Goal: Information Seeking & Learning: Learn about a topic

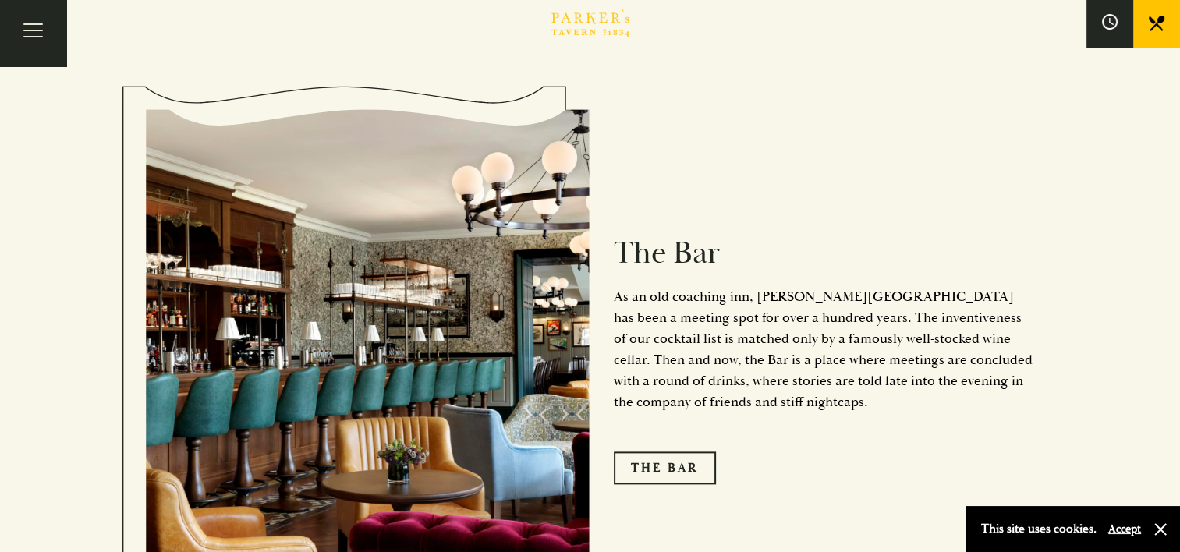
scroll to position [1818, 0]
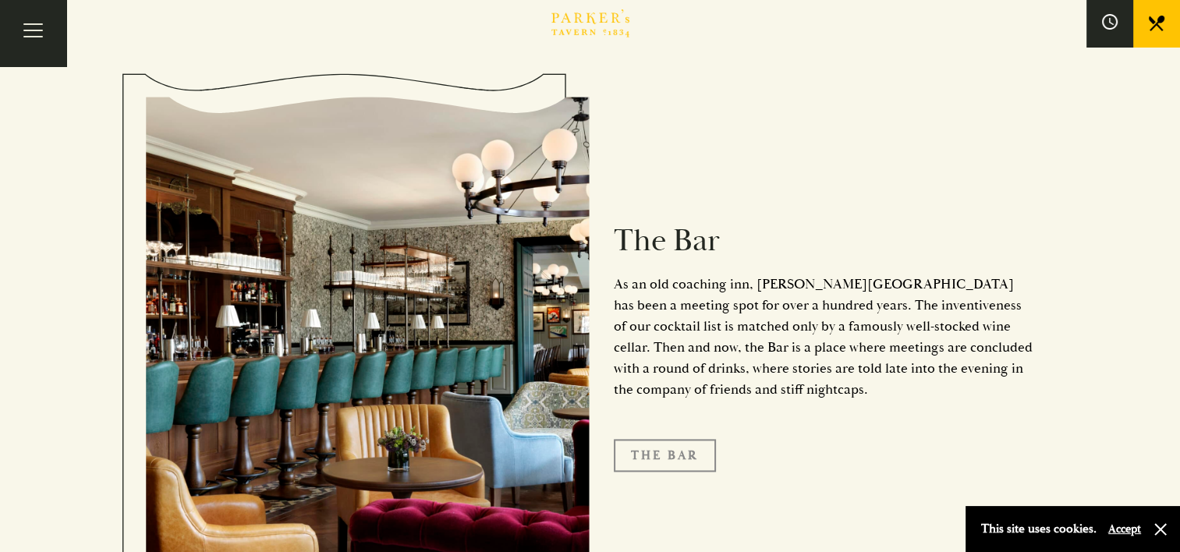
click at [648, 439] on link "The Bar" at bounding box center [665, 455] width 102 height 33
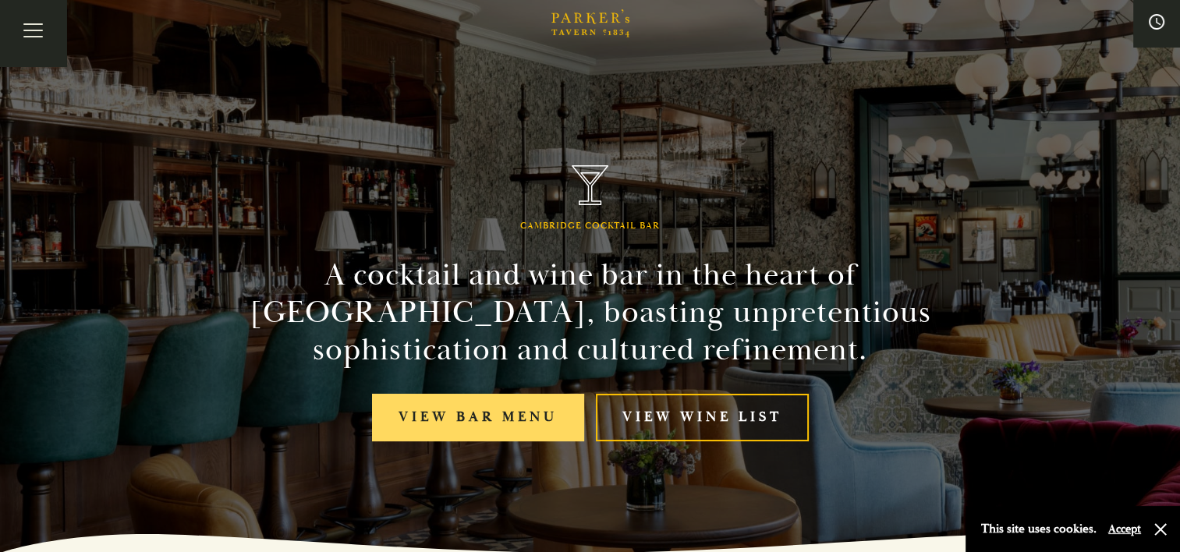
click at [504, 412] on link "View bar menu" at bounding box center [478, 418] width 212 height 48
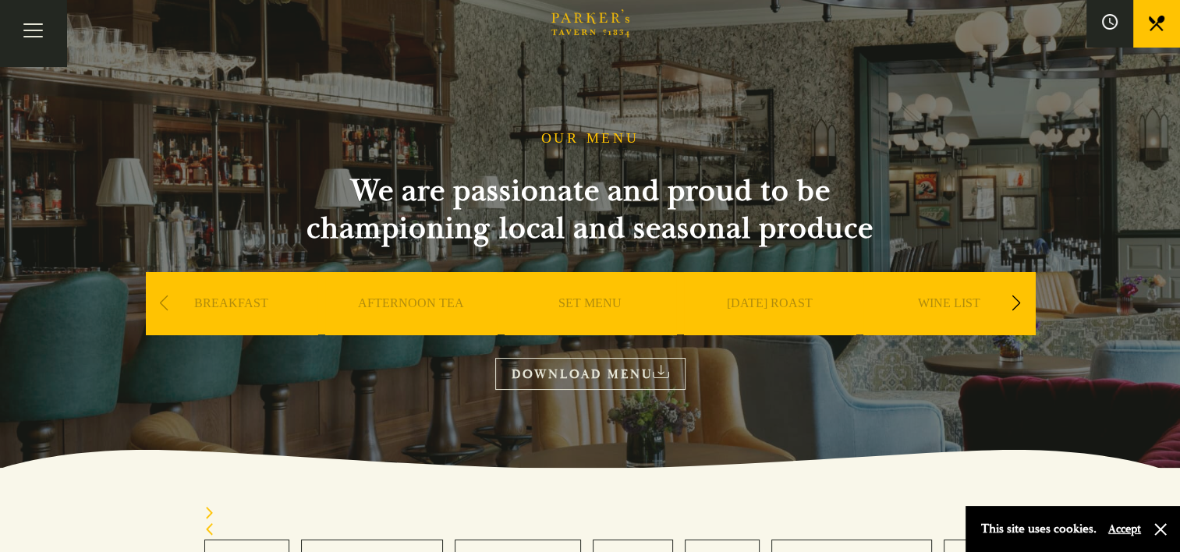
click at [576, 296] on div "SET MENU" at bounding box center [590, 326] width 172 height 109
click at [582, 299] on link "SET MENU" at bounding box center [589, 326] width 63 height 62
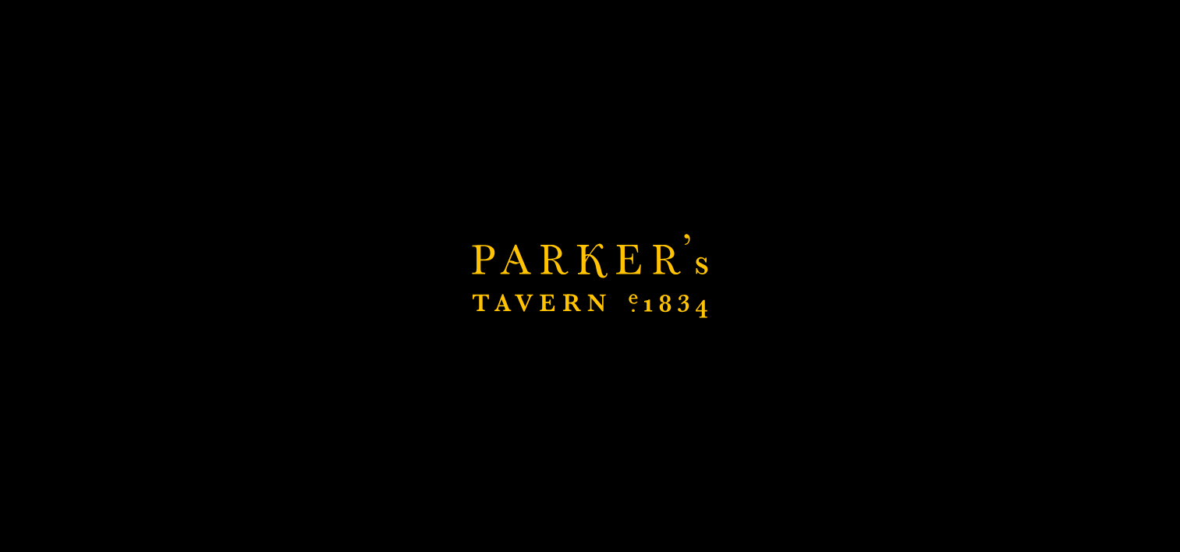
scroll to position [468, 0]
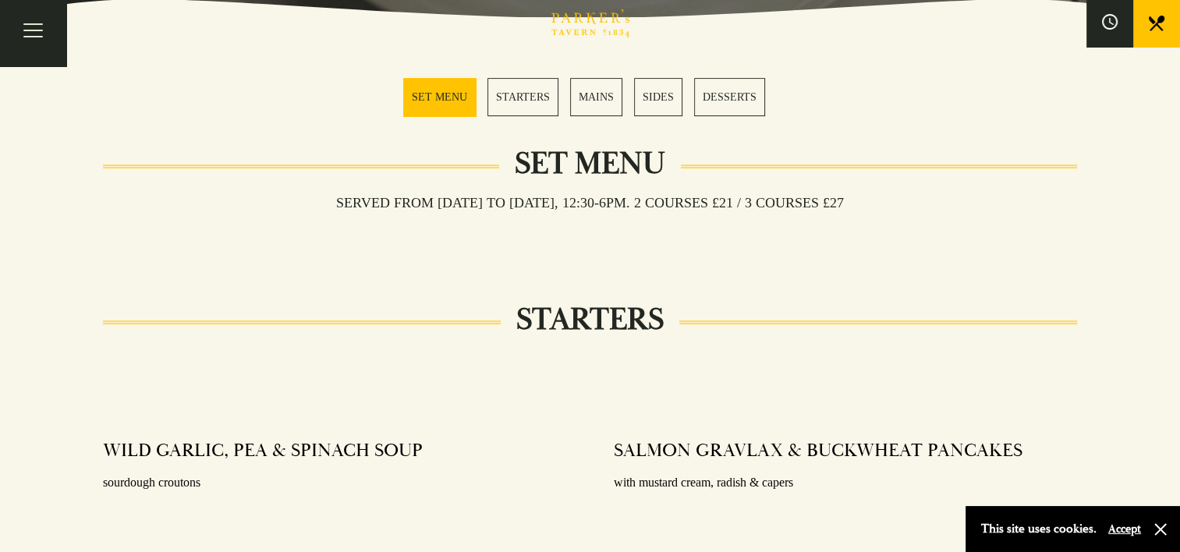
scroll to position [390, 0]
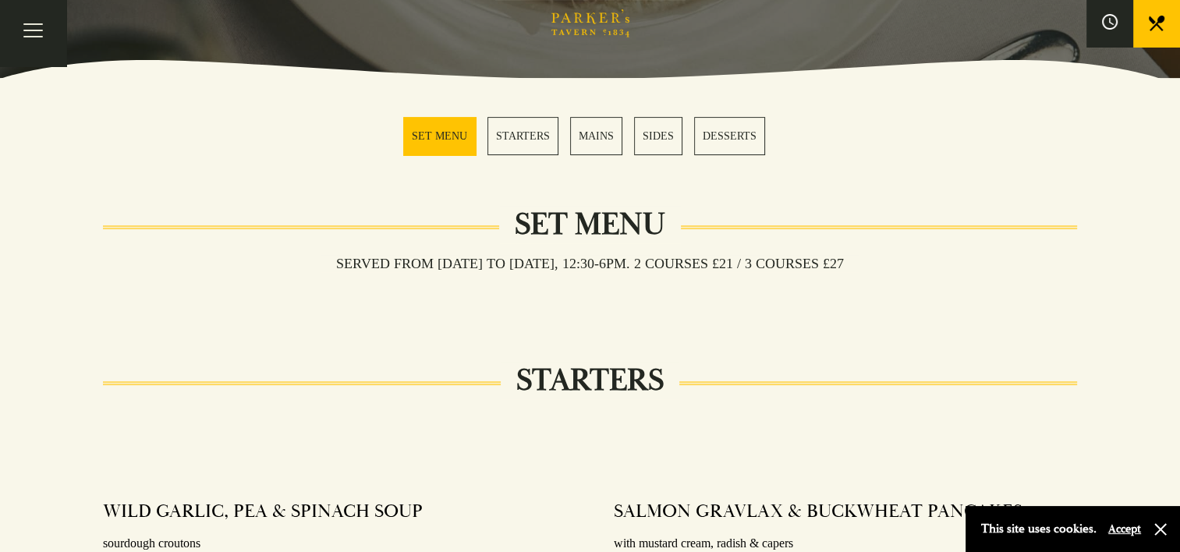
click at [601, 137] on link "MAINS" at bounding box center [596, 136] width 52 height 38
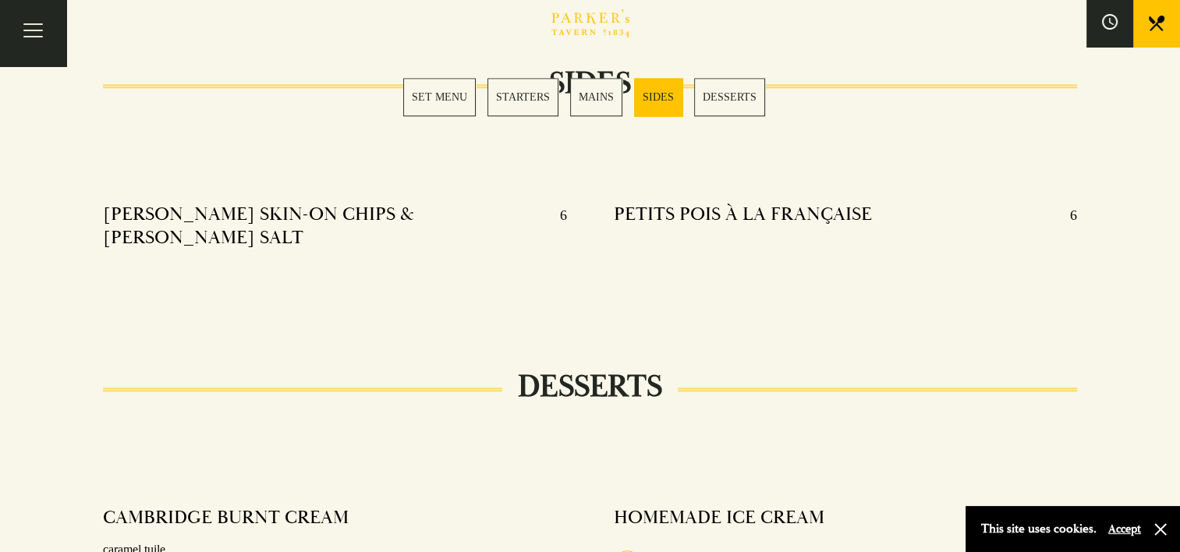
scroll to position [1608, 0]
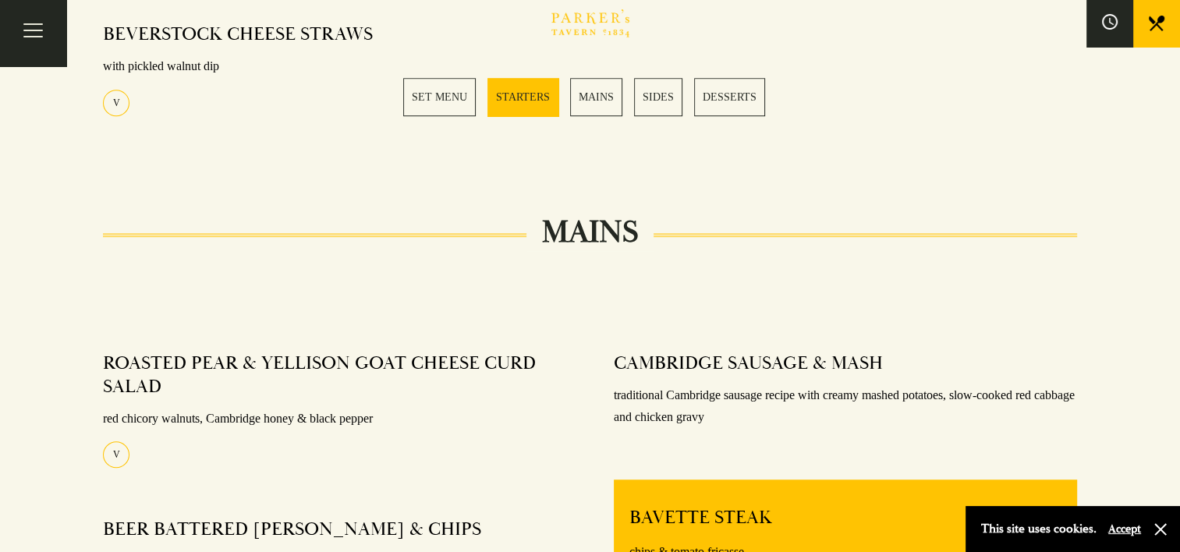
click at [430, 85] on link "SET MENU" at bounding box center [439, 97] width 73 height 38
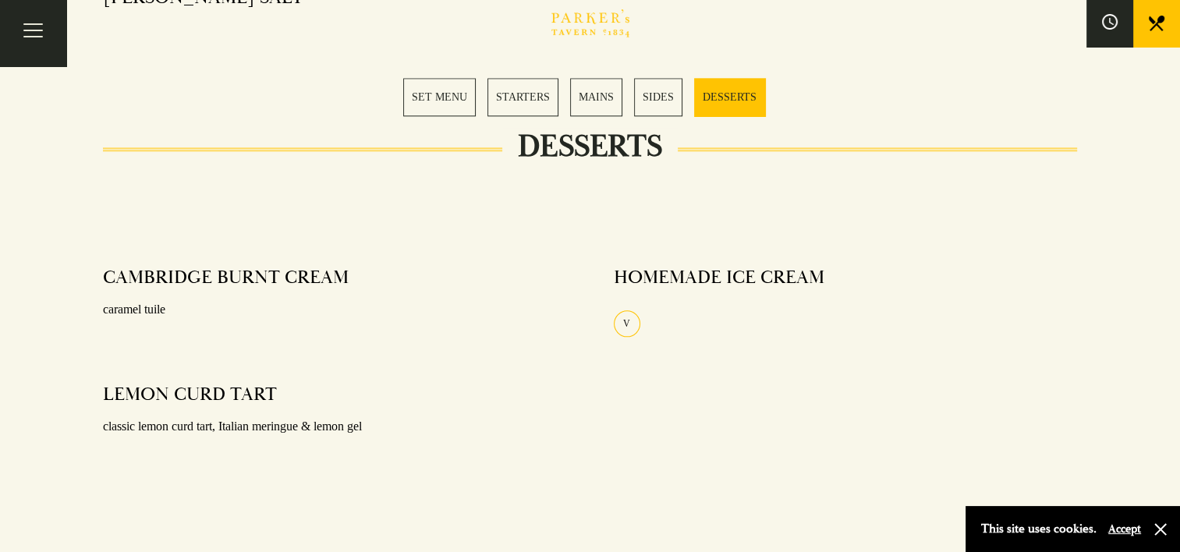
scroll to position [1706, 0]
